Goal: Task Accomplishment & Management: Complete application form

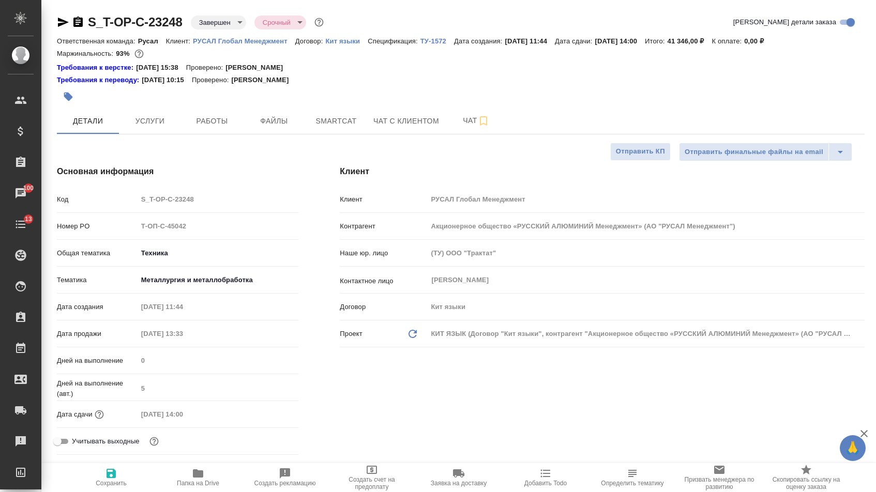
select select "RU"
click at [74, 125] on span "Детали" at bounding box center [88, 121] width 50 height 13
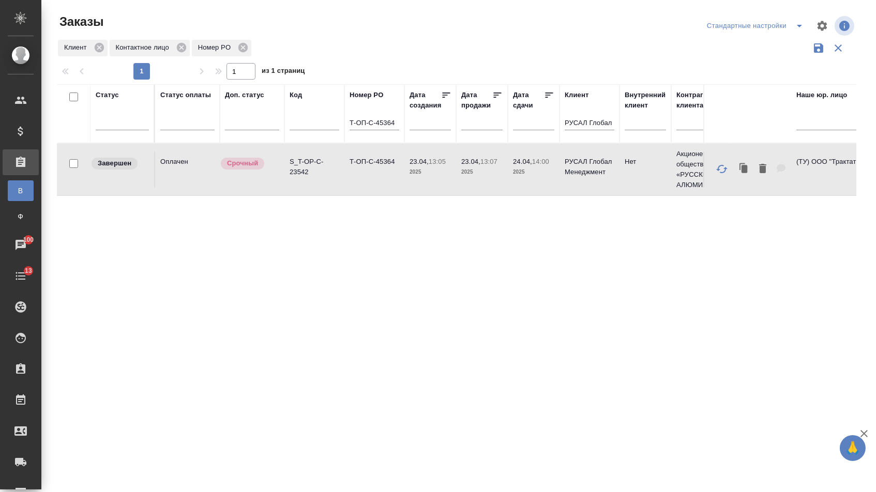
click at [370, 128] on input "Т-ОП-С-45364" at bounding box center [374, 123] width 50 height 13
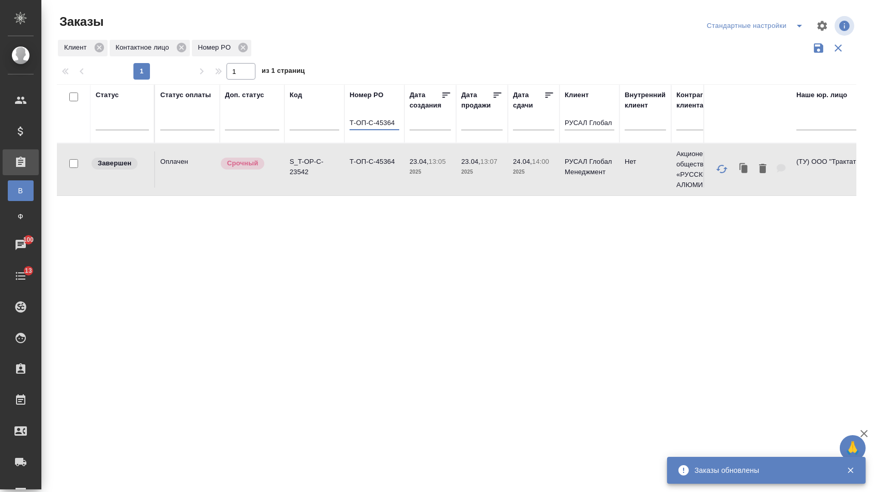
paste input "29"
type input "Т-ОП-С-45329"
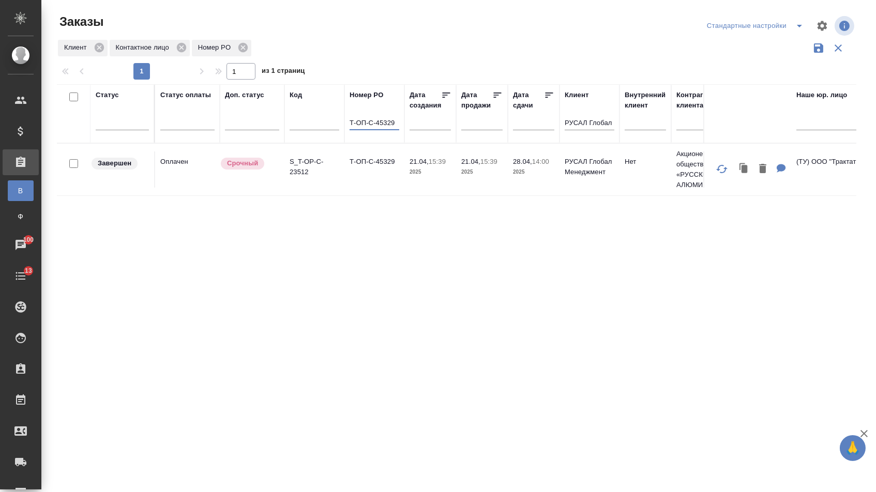
click at [354, 185] on td "Т-ОП-С-45329" at bounding box center [374, 169] width 60 height 36
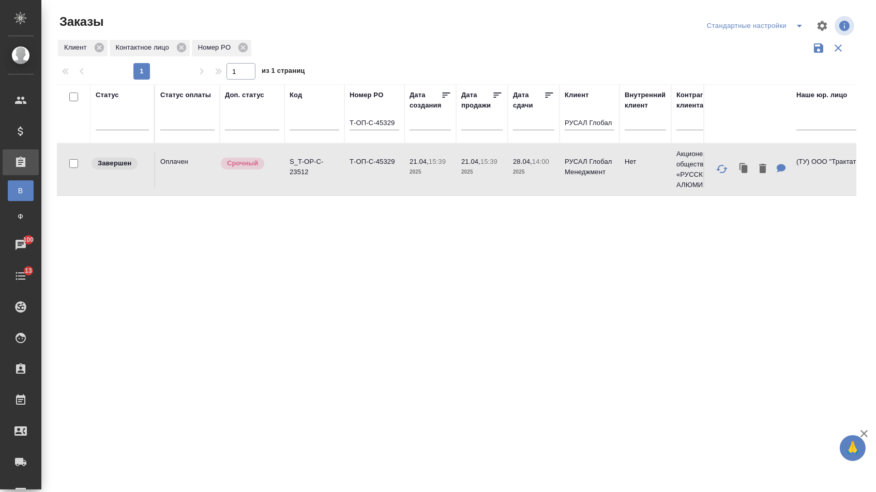
click at [354, 185] on td "Т-ОП-С-45329" at bounding box center [374, 169] width 60 height 36
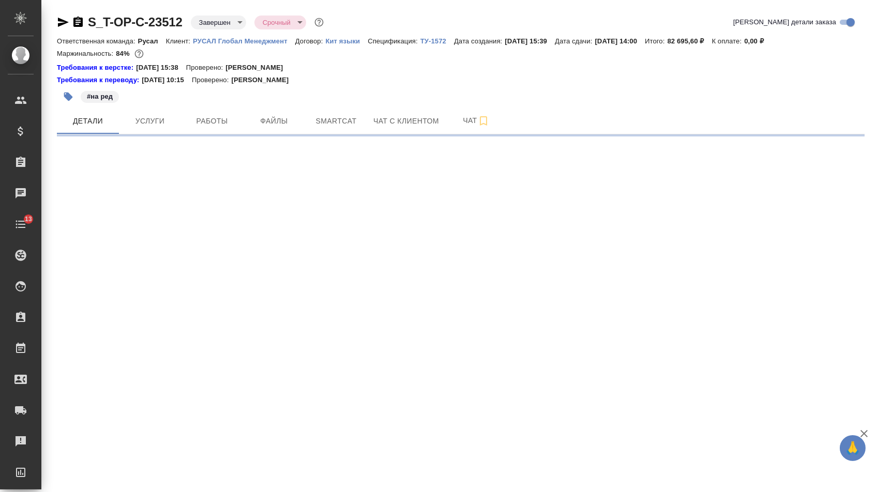
select select "RU"
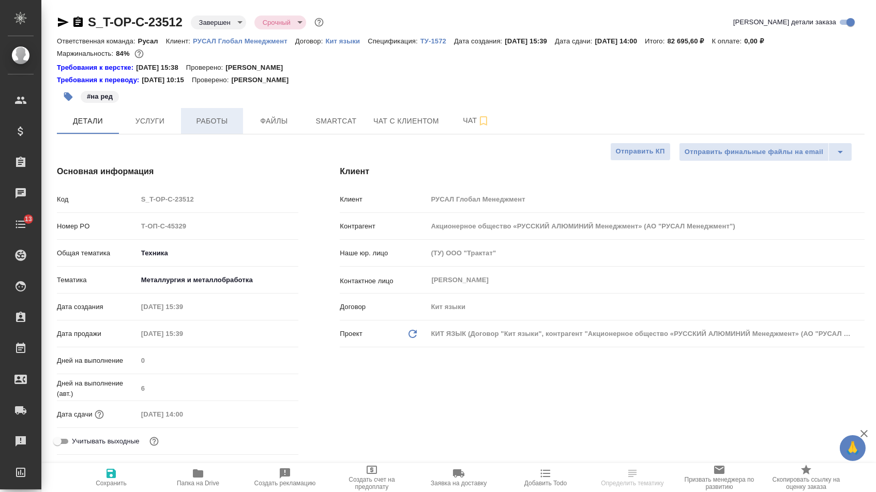
type input "[PERSON_NAME]"
type input "Хрусталёва Дарья"
click at [61, 23] on icon "button" at bounding box center [63, 22] width 11 height 9
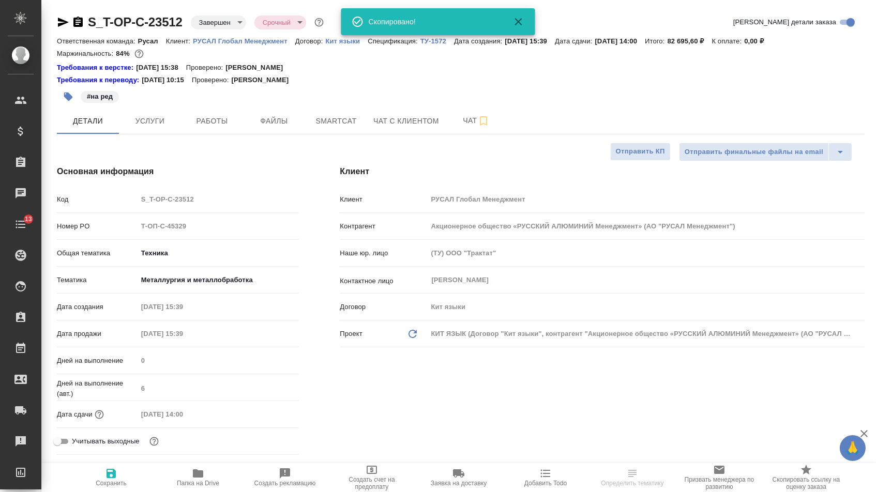
type textarea "x"
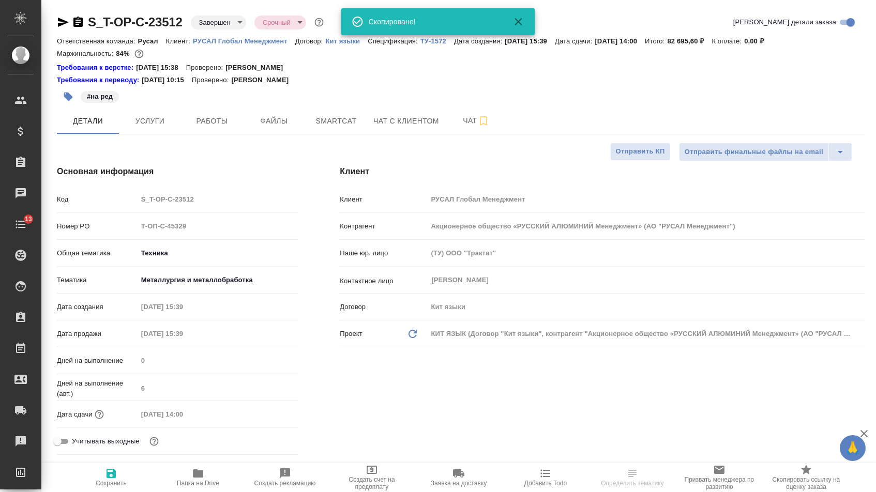
type textarea "x"
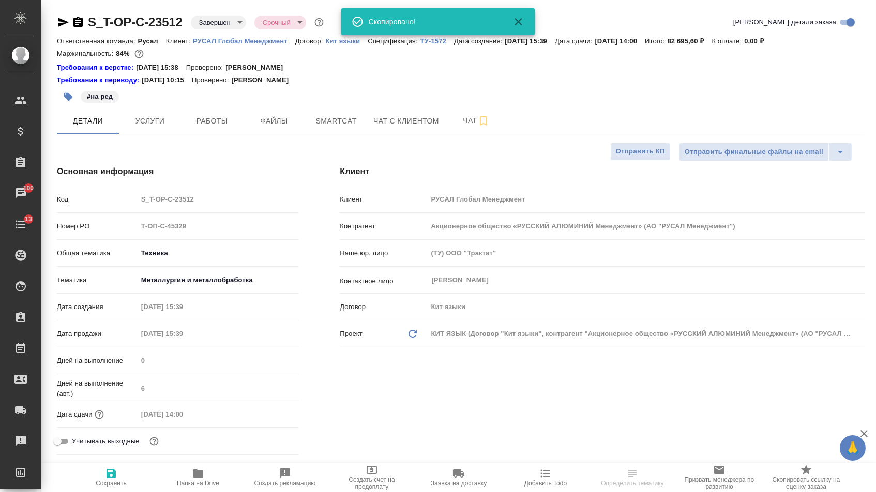
type textarea "x"
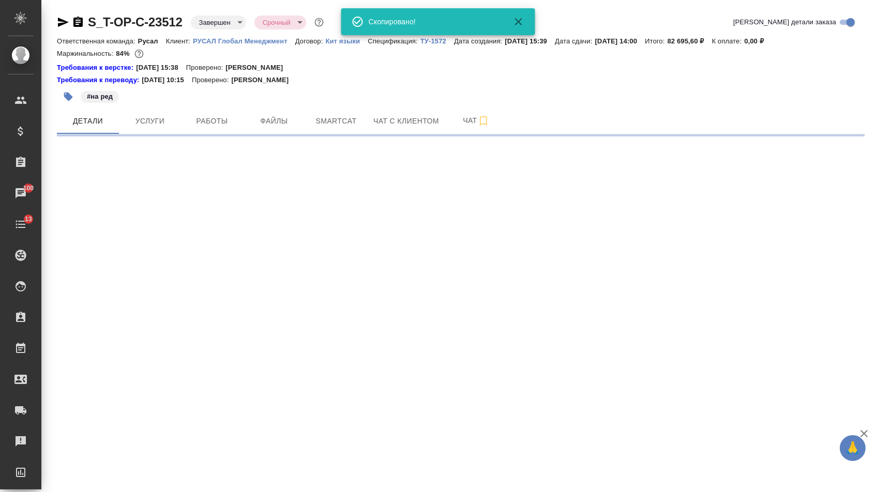
select select "RU"
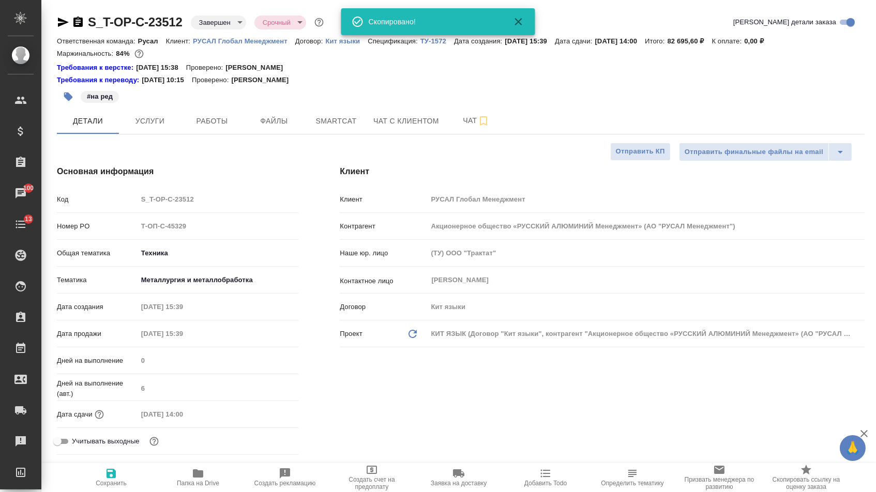
type textarea "x"
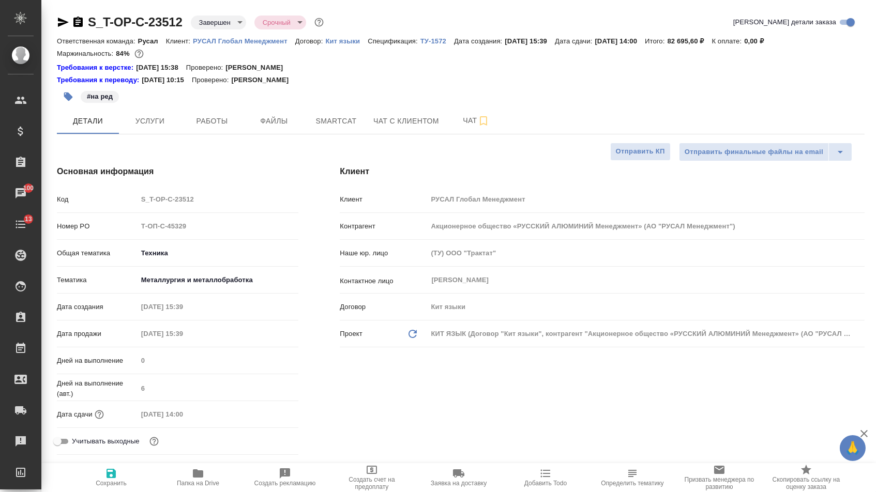
type textarea "x"
